Goal: Find specific page/section: Find specific page/section

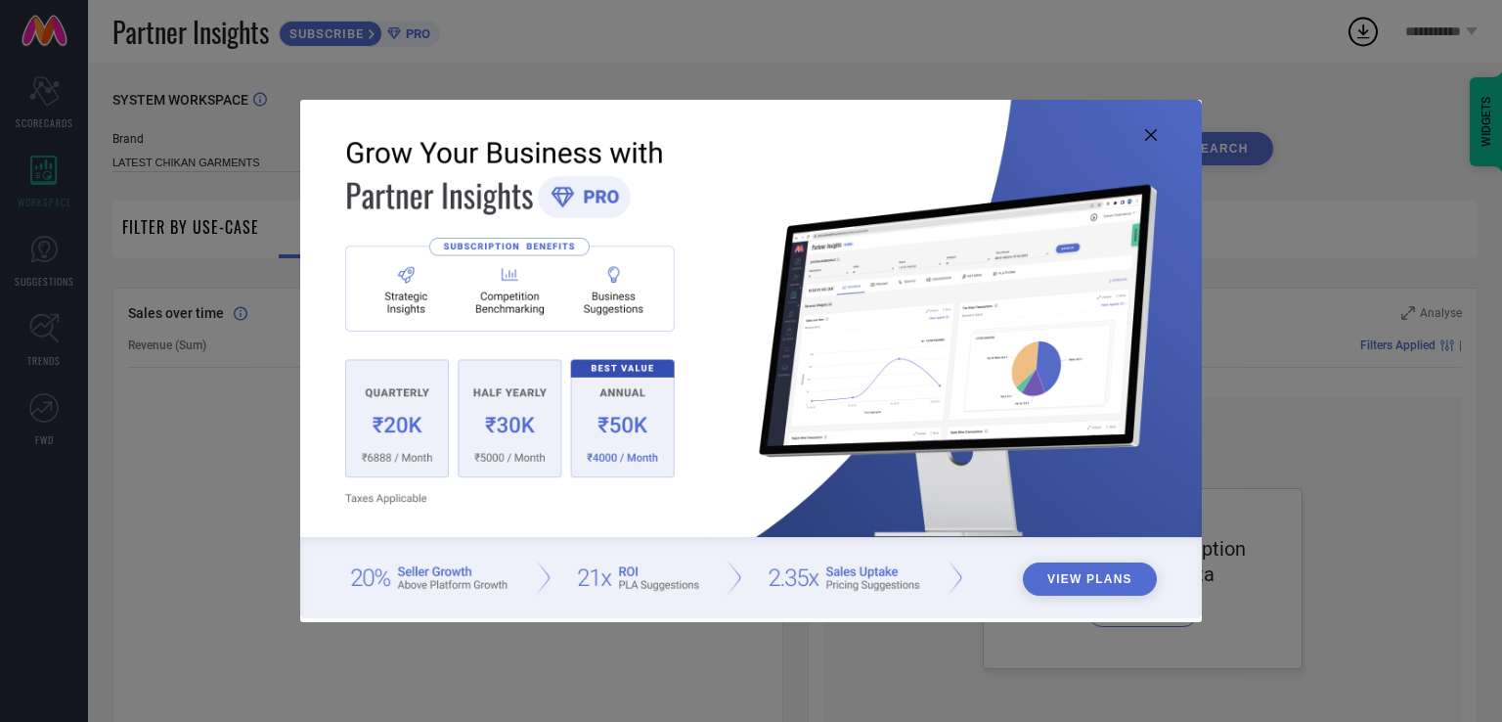
click at [1154, 130] on icon at bounding box center [1151, 135] width 12 height 12
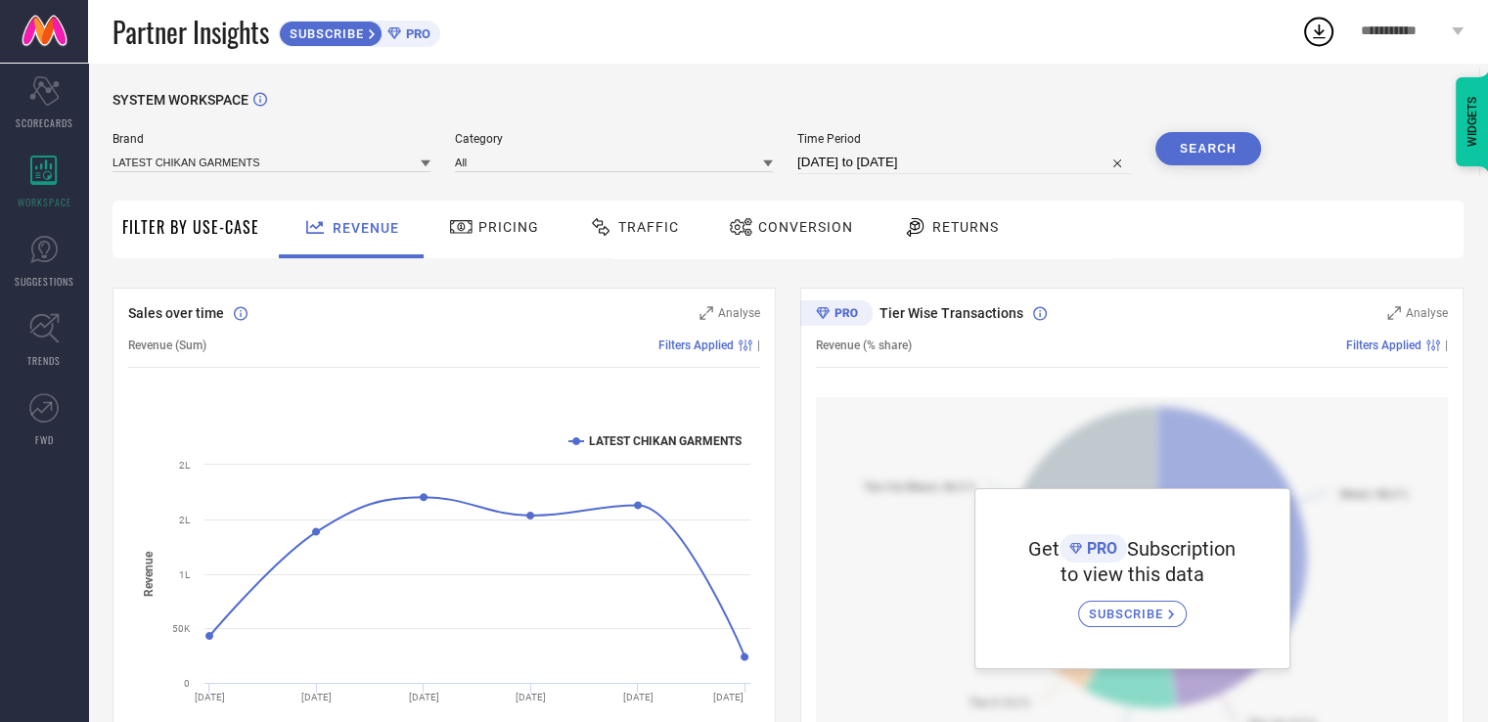
click at [48, 28] on link at bounding box center [44, 31] width 88 height 63
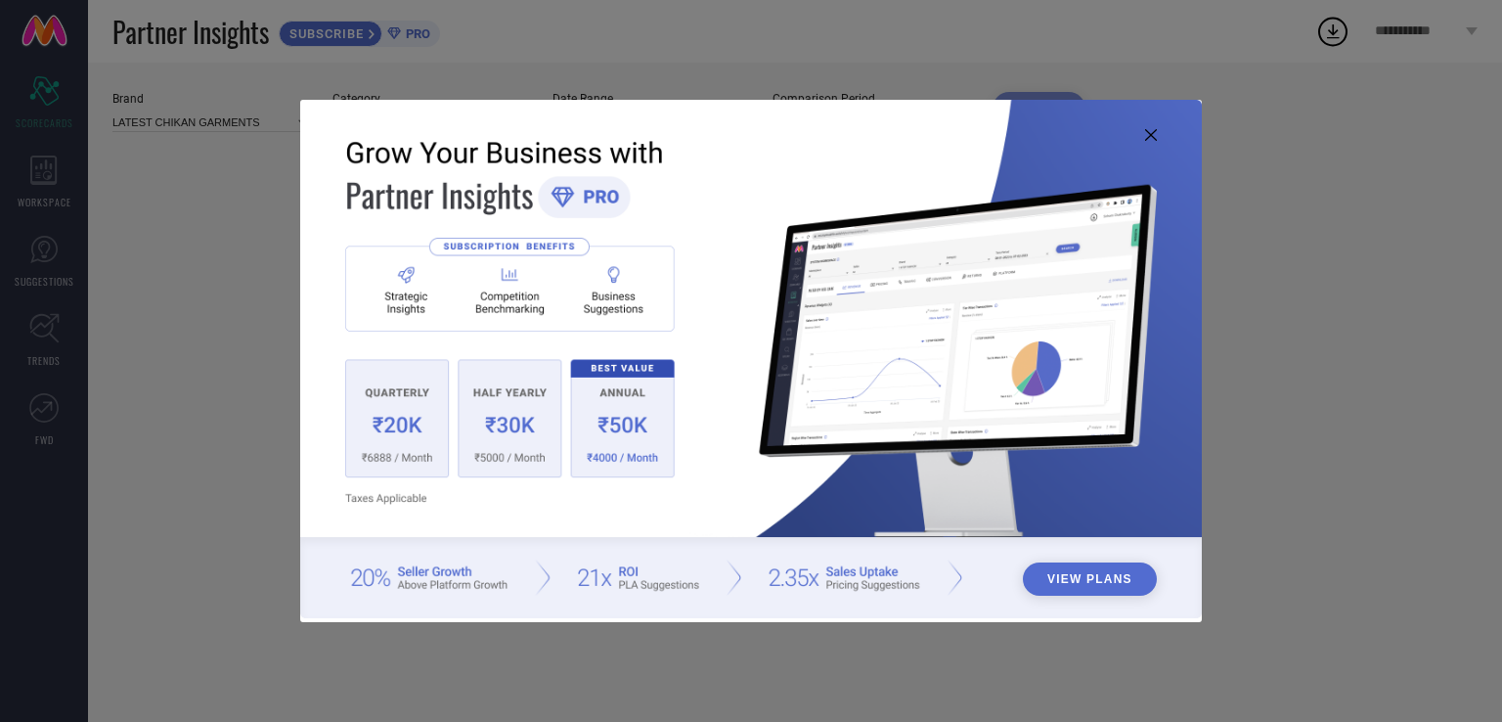
type input "All"
click at [1153, 126] on img at bounding box center [751, 359] width 902 height 518
click at [1148, 135] on icon at bounding box center [1151, 135] width 12 height 12
